Goal: Check status: Check status

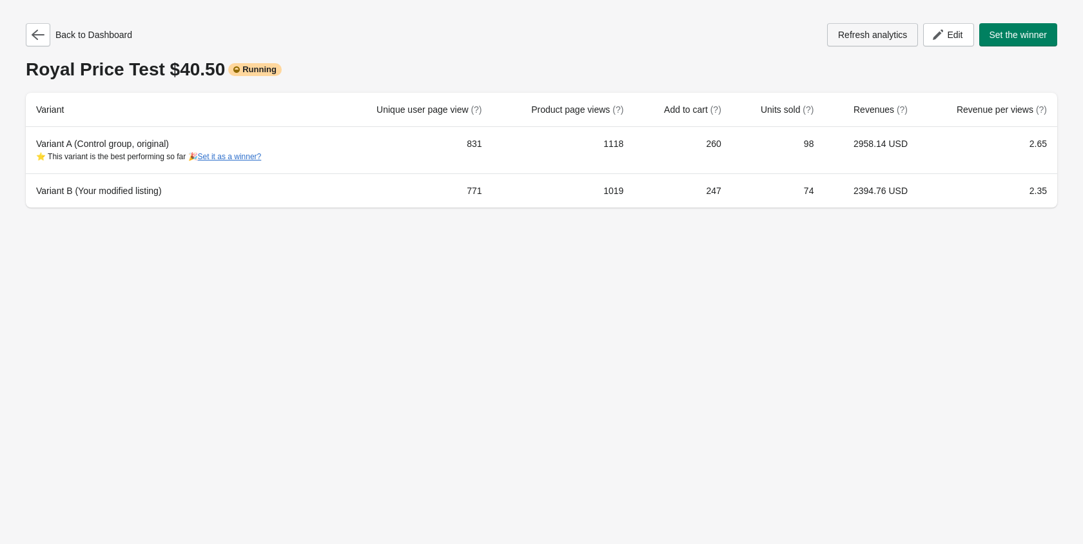
click at [863, 38] on span "Refresh analytics" at bounding box center [872, 35] width 69 height 10
click at [39, 39] on icon "button" at bounding box center [38, 34] width 13 height 13
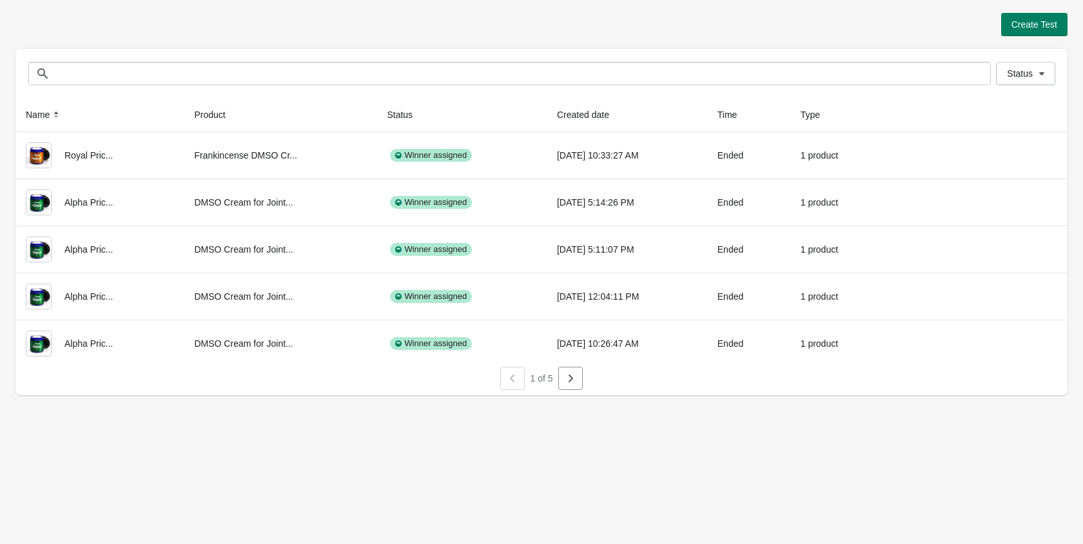
click at [1056, 68] on div "Status Status" at bounding box center [541, 73] width 1052 height 49
click at [1033, 75] on span "Status" at bounding box center [1025, 73] width 37 height 13
click at [990, 108] on span at bounding box center [990, 108] width 12 height 12
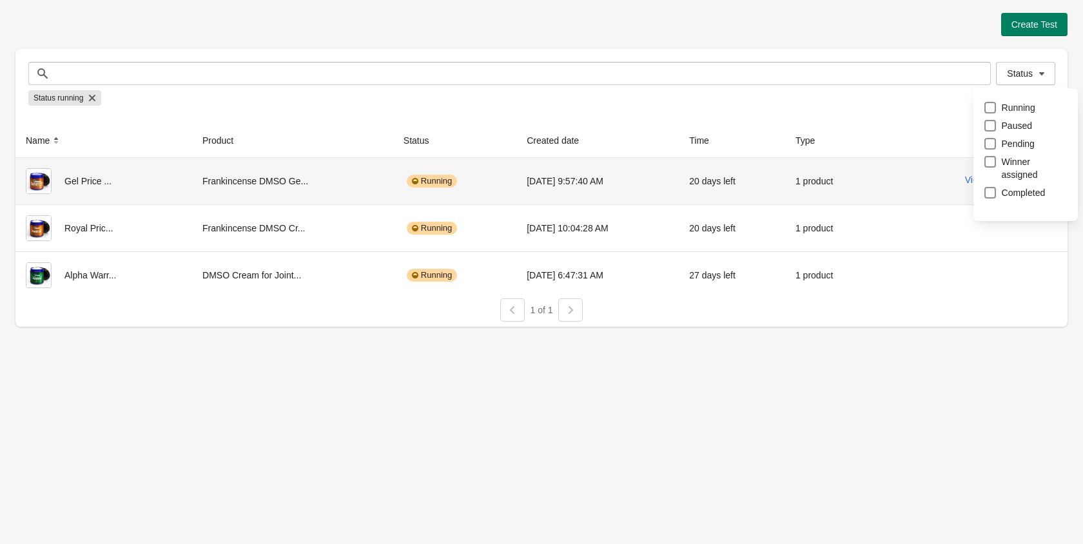
click at [963, 180] on div "View results" at bounding box center [972, 179] width 169 height 23
click at [969, 179] on button "View results" at bounding box center [989, 180] width 48 height 10
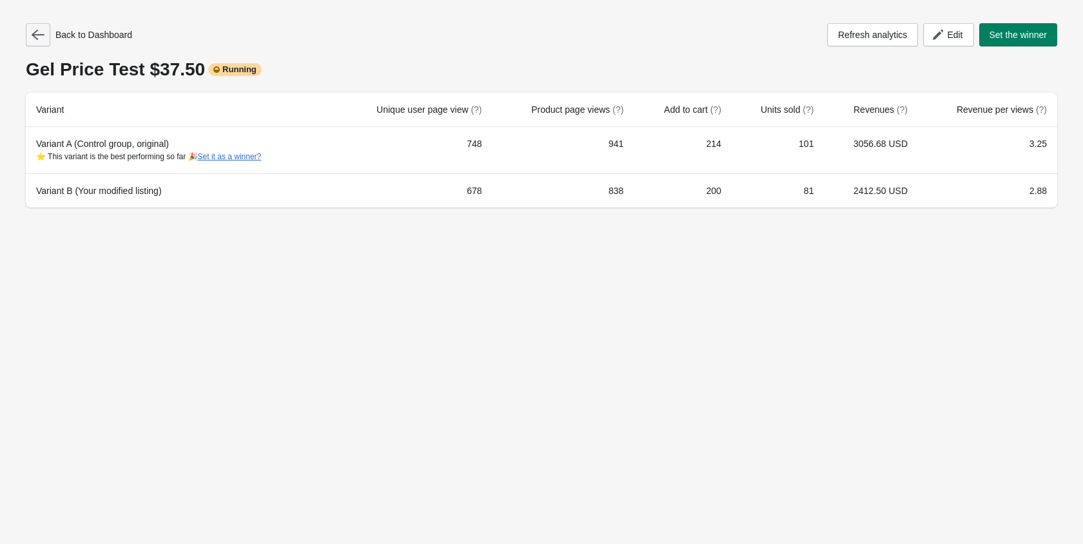
click at [44, 30] on button "button" at bounding box center [38, 34] width 24 height 23
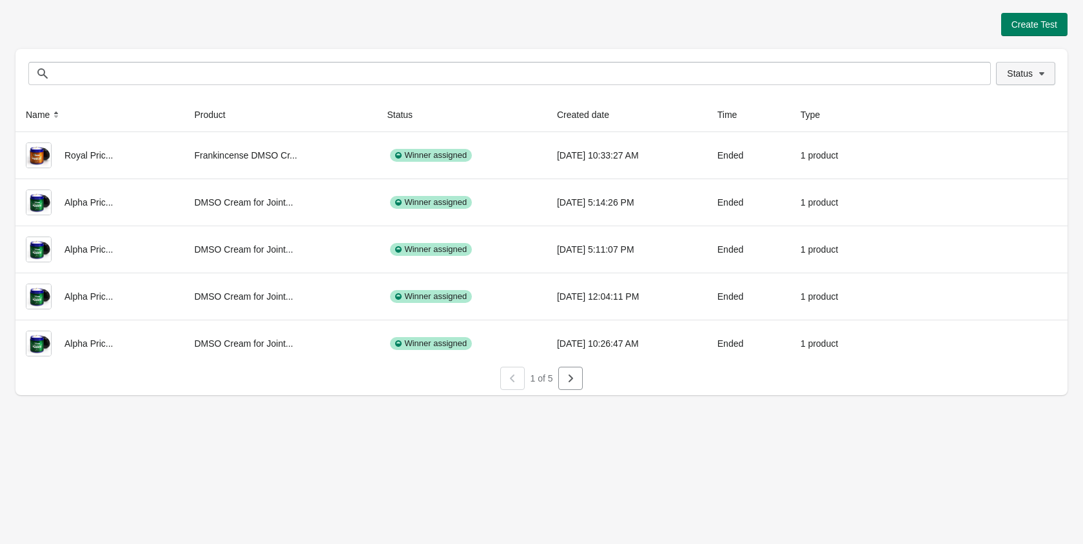
click at [1027, 70] on span "Status" at bounding box center [1020, 73] width 26 height 10
click at [986, 108] on span at bounding box center [990, 108] width 12 height 12
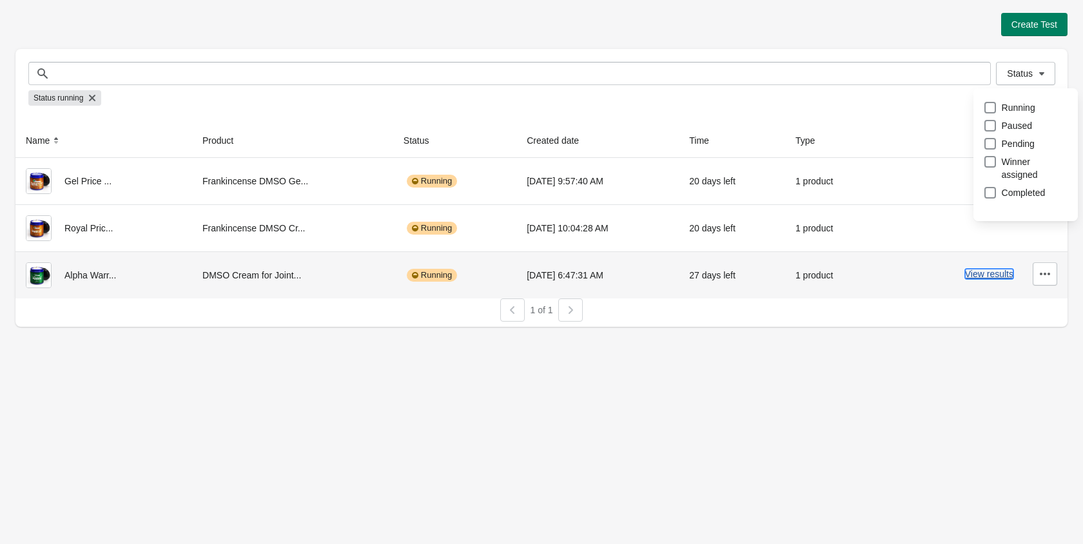
click at [979, 277] on button "View results" at bounding box center [989, 274] width 48 height 10
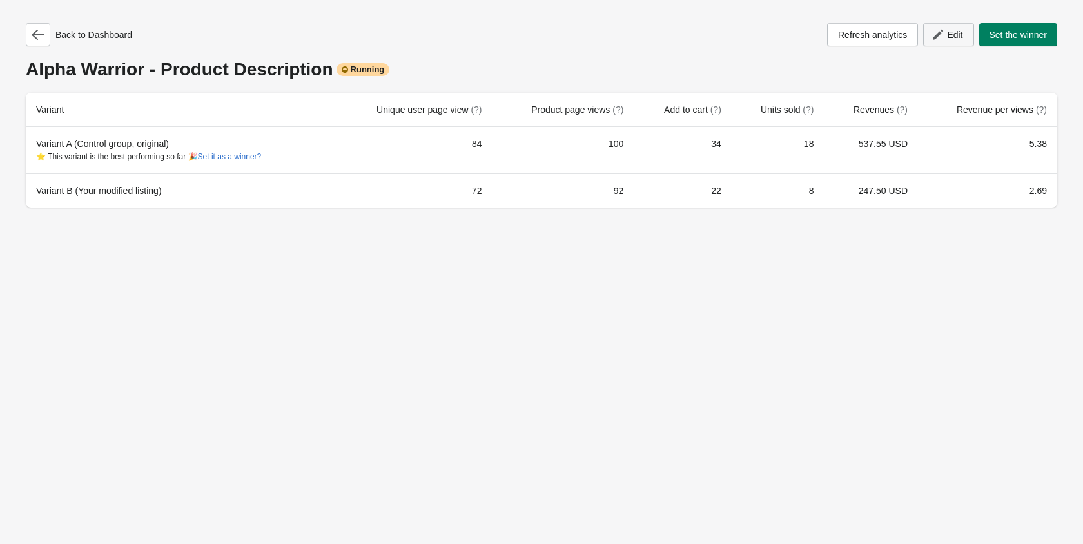
click at [949, 34] on span "Edit" at bounding box center [954, 35] width 15 height 10
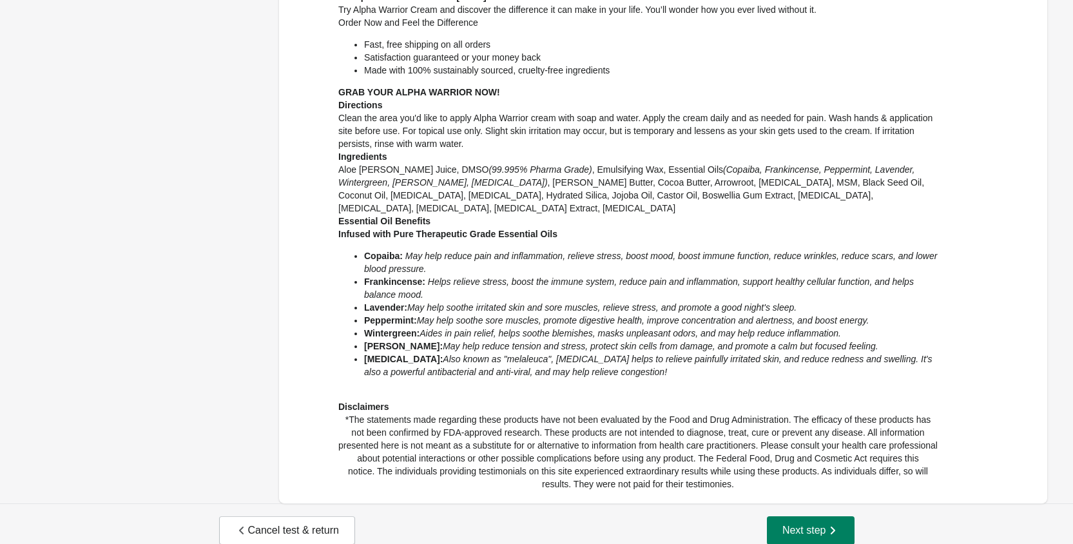
scroll to position [647, 0]
click at [827, 523] on span "Next step" at bounding box center [811, 529] width 57 height 13
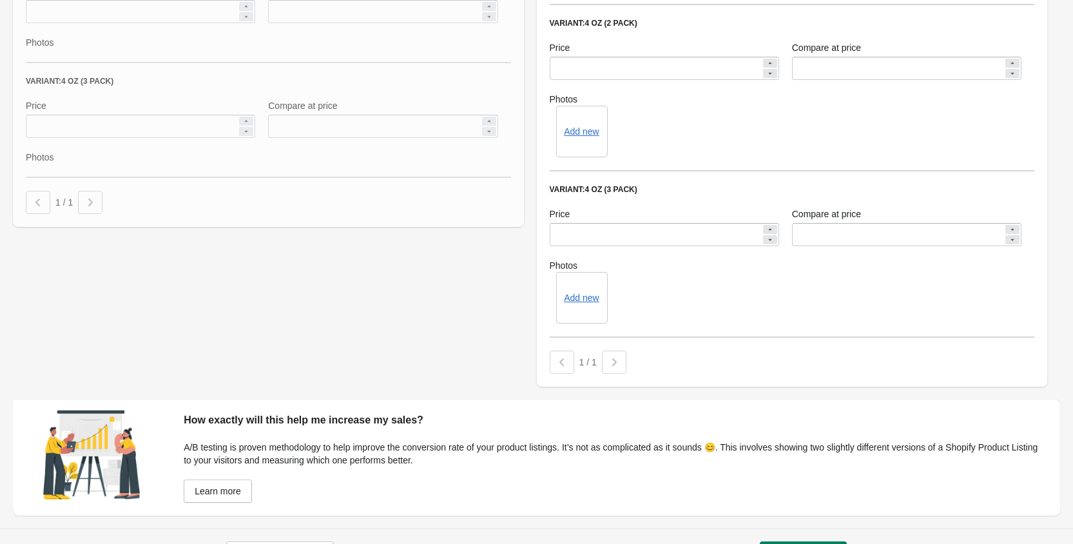
scroll to position [1539, 0]
